Goal: Check status: Check status

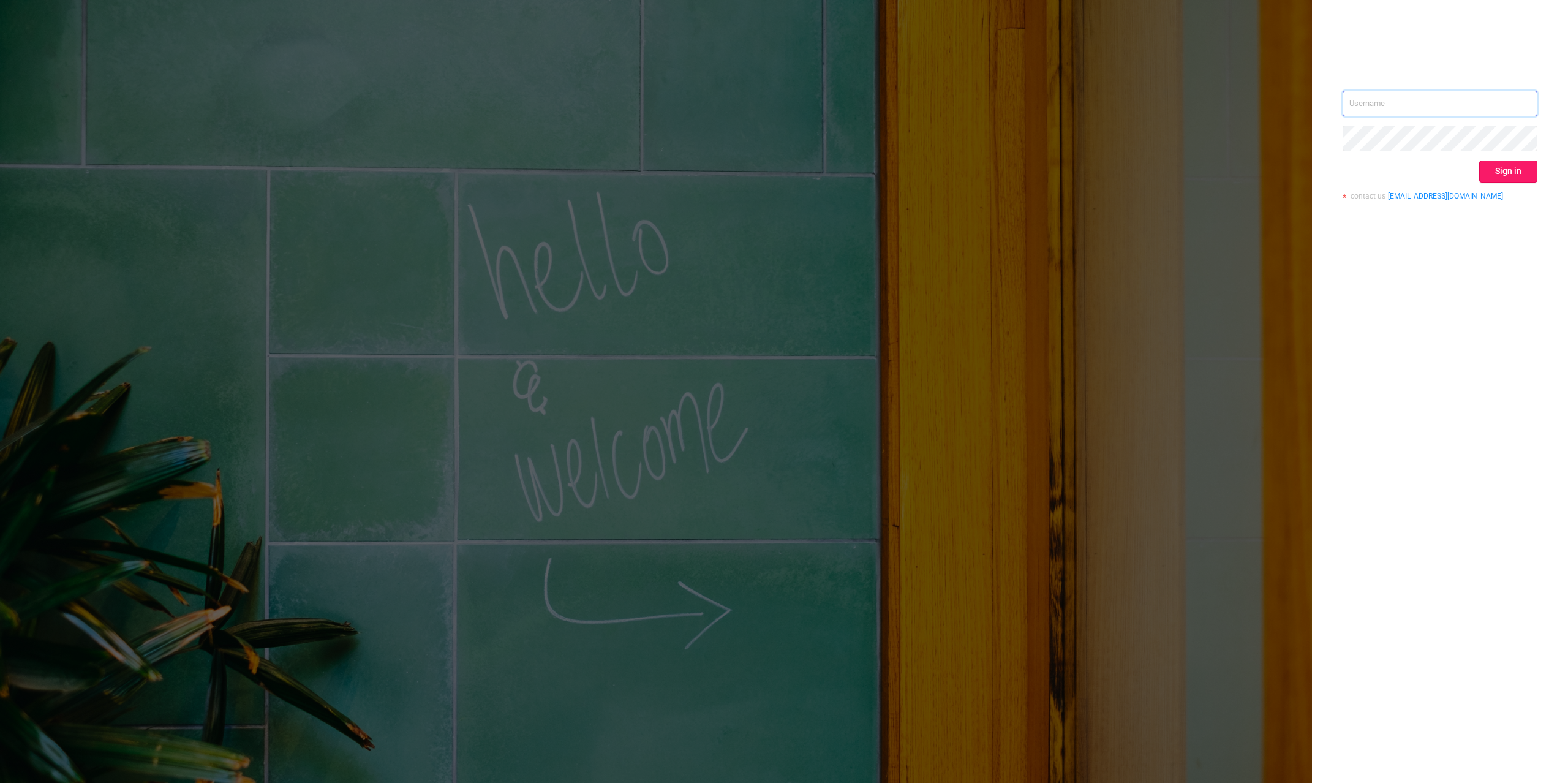
type input "[PERSON_NAME][EMAIL_ADDRESS][DOMAIN_NAME]"
click at [1502, 170] on button "Sign in" at bounding box center [1507, 171] width 58 height 22
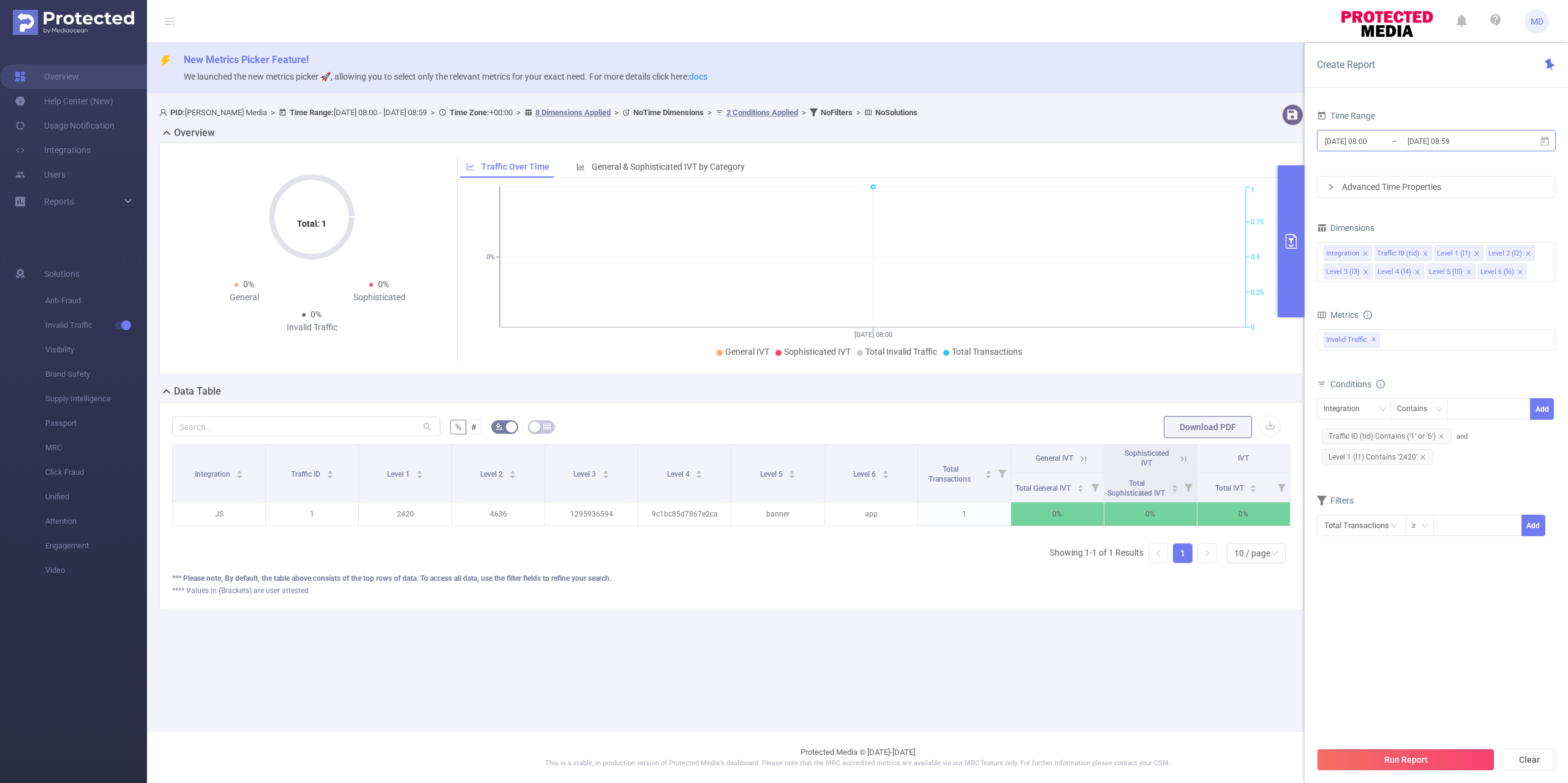
click at [1399, 138] on input "[DATE] 08:00" at bounding box center [1373, 141] width 100 height 17
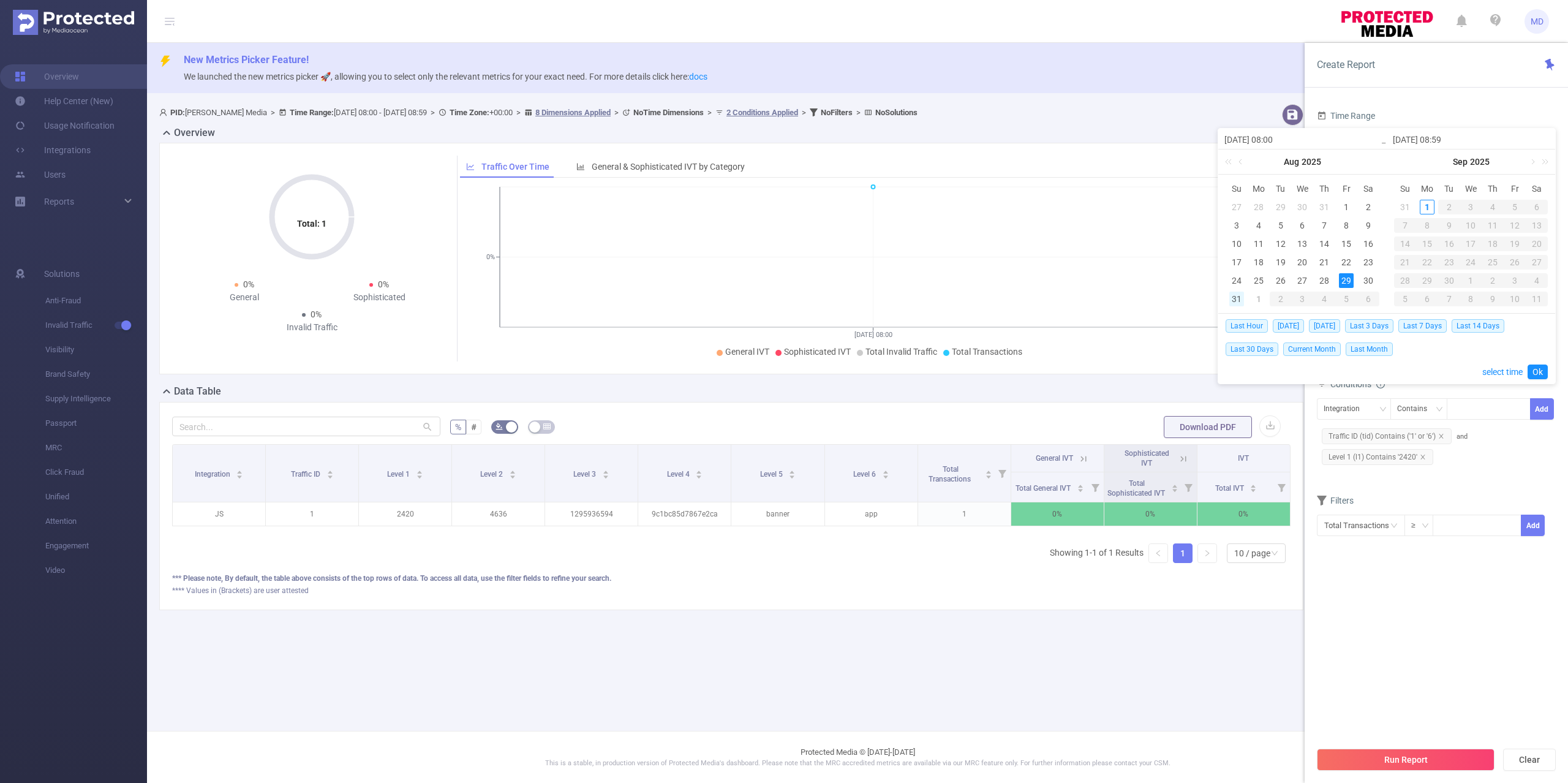
click at [1235, 302] on div "31" at bounding box center [1236, 299] width 15 height 15
click at [1237, 299] on div "31" at bounding box center [1236, 299] width 15 height 15
type input "[DATE] 08:00"
type input "[DATE] 08:59"
type input "[DATE] 08:00"
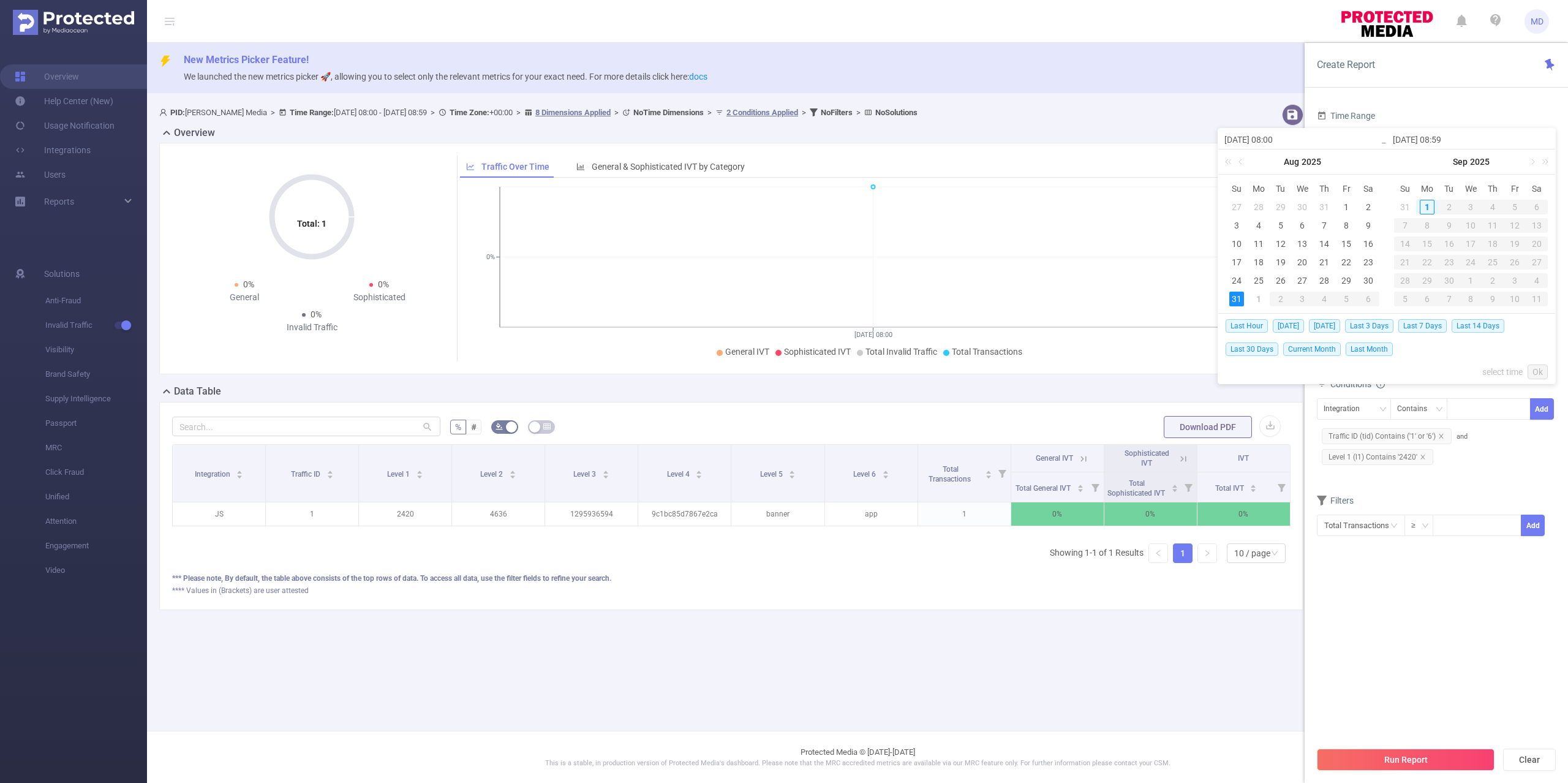
type input "[DATE] 08:59"
click at [1532, 376] on link "Ok" at bounding box center [1537, 372] width 20 height 15
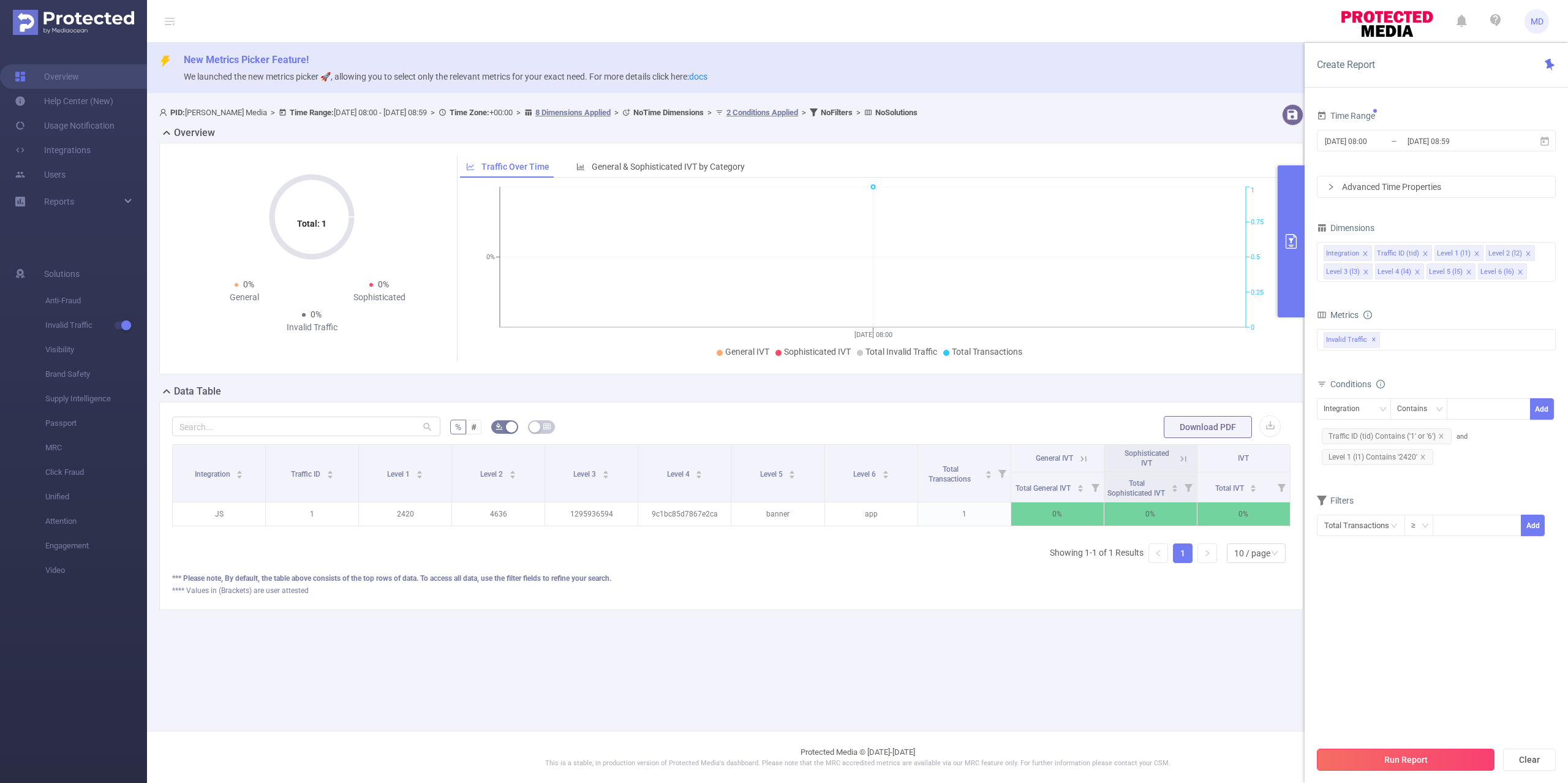
click at [1427, 756] on button "Run Report" at bounding box center [1405, 759] width 177 height 22
